Goal: Find specific page/section: Find specific page/section

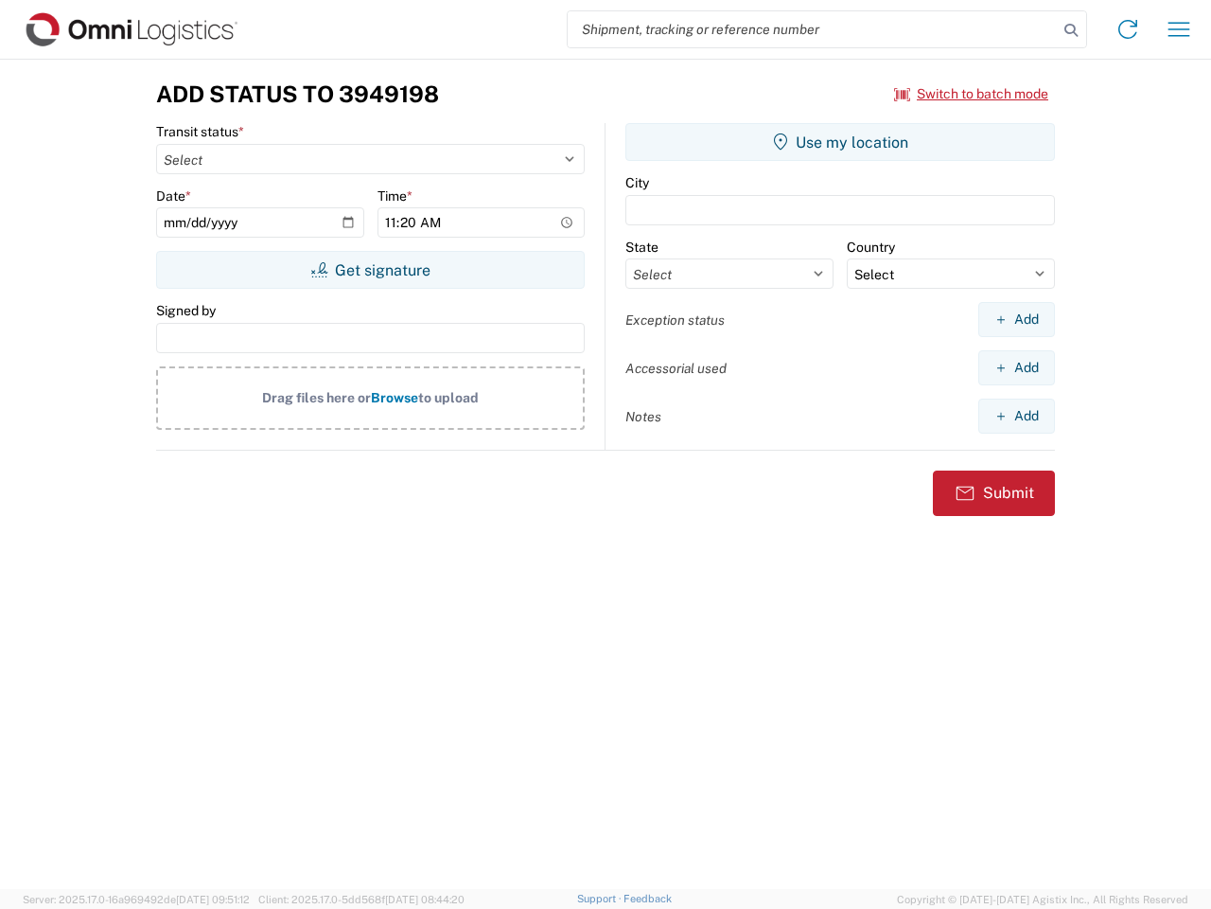
click at [813, 29] on input "search" at bounding box center [813, 29] width 490 height 36
click at [1071, 30] on icon at bounding box center [1071, 30] width 26 height 26
click at [1128, 29] on icon at bounding box center [1128, 29] width 30 height 30
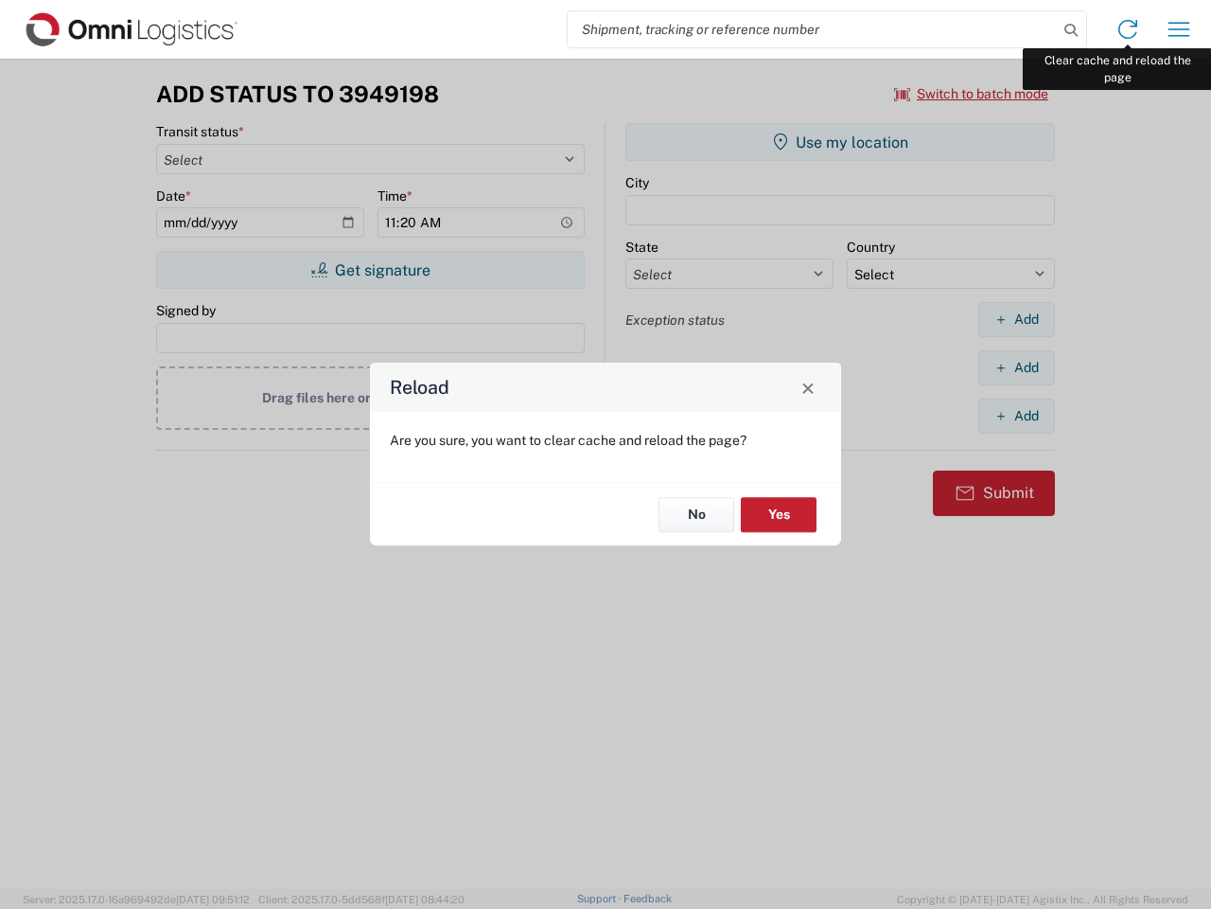
click at [1179, 29] on div "Reload Are you sure, you want to clear cache and reload the page? No Yes" at bounding box center [605, 454] width 1211 height 909
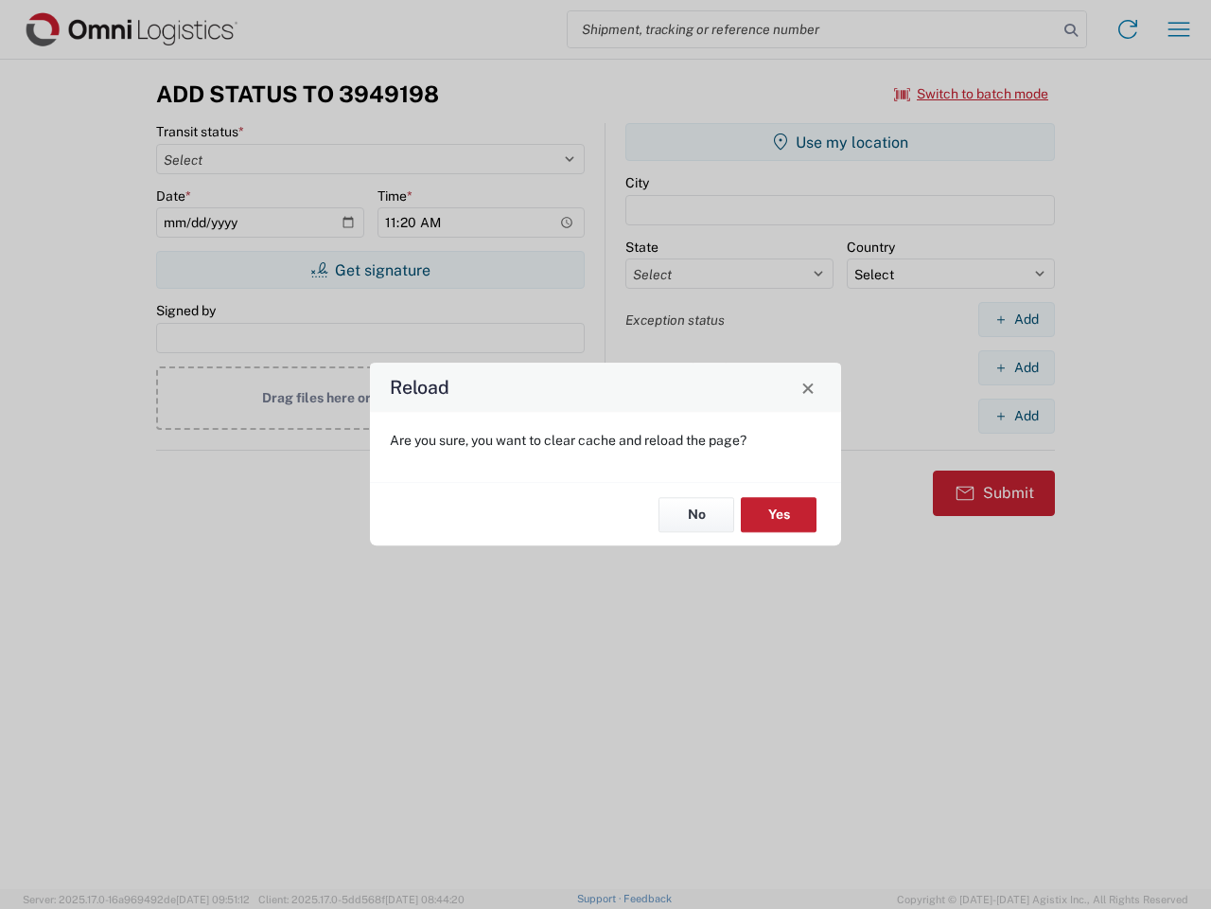
click at [972, 94] on div "Reload Are you sure, you want to clear cache and reload the page? No Yes" at bounding box center [605, 454] width 1211 height 909
click at [370, 270] on div "Reload Are you sure, you want to clear cache and reload the page? No Yes" at bounding box center [605, 454] width 1211 height 909
click at [840, 142] on div "Reload Are you sure, you want to clear cache and reload the page? No Yes" at bounding box center [605, 454] width 1211 height 909
click at [1016, 319] on div "Reload Are you sure, you want to clear cache and reload the page? No Yes" at bounding box center [605, 454] width 1211 height 909
click at [1016, 367] on div "Reload Are you sure, you want to clear cache and reload the page? No Yes" at bounding box center [605, 454] width 1211 height 909
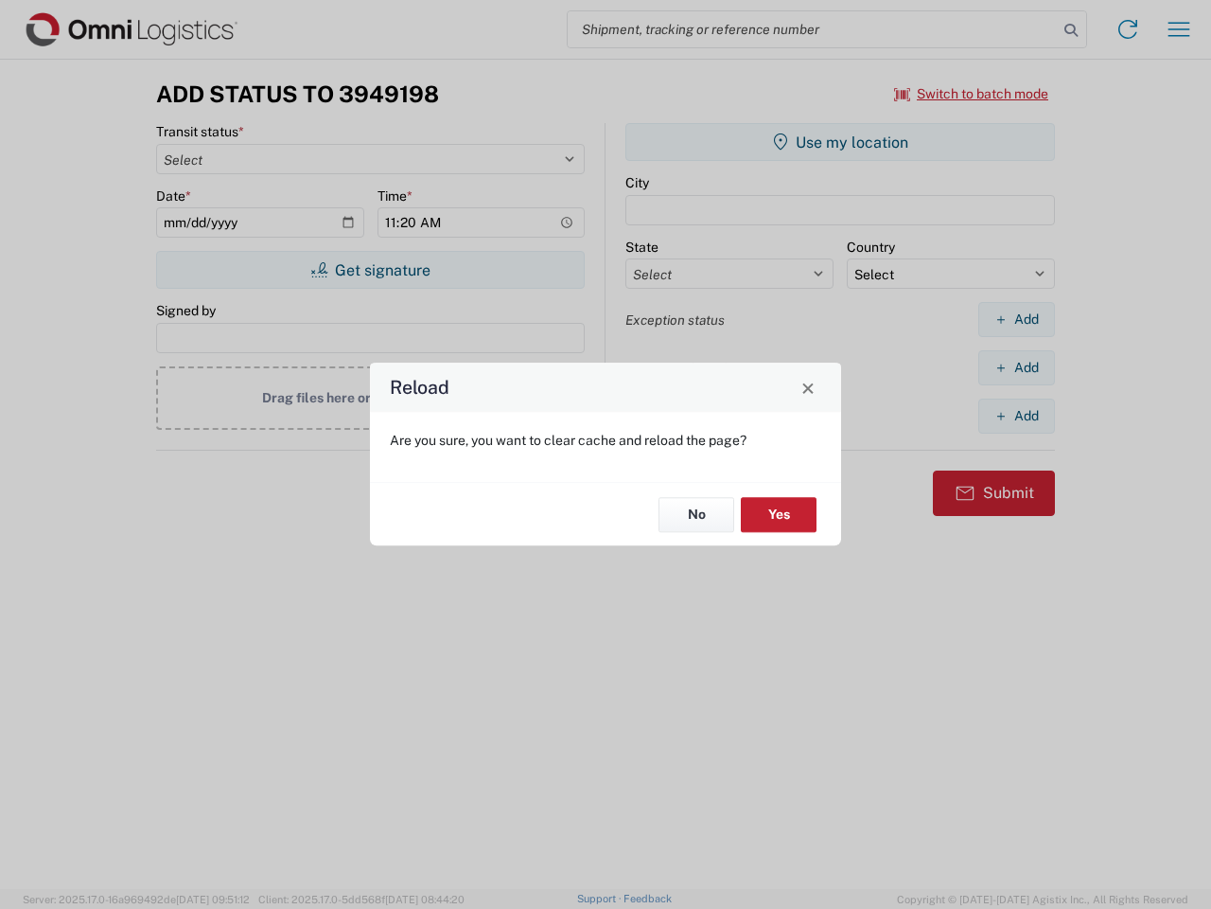
click at [1016, 415] on div "Reload Are you sure, you want to clear cache and reload the page? No Yes" at bounding box center [605, 454] width 1211 height 909
